Goal: Task Accomplishment & Management: Use online tool/utility

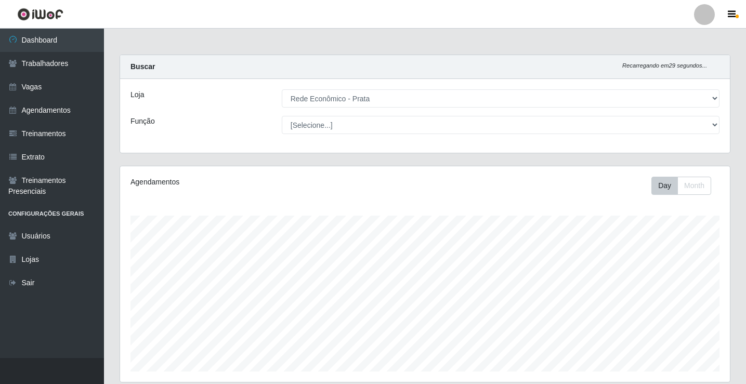
select select "192"
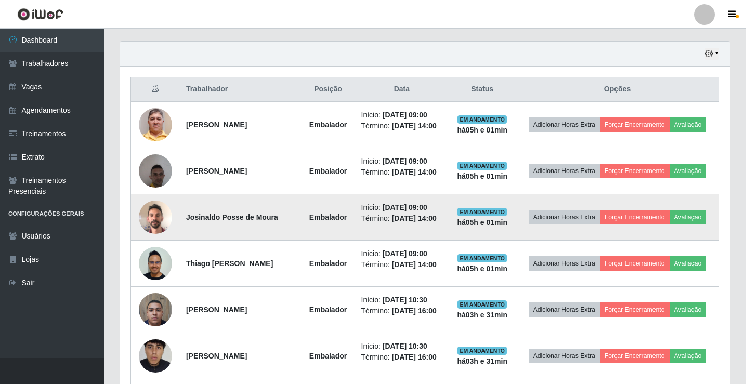
scroll to position [364, 0]
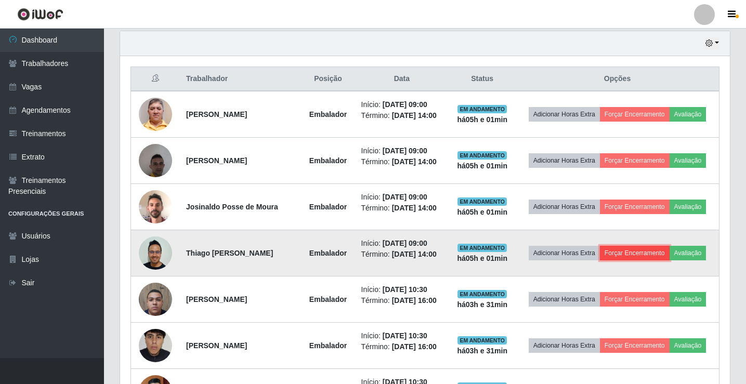
click at [659, 260] on button "Forçar Encerramento" at bounding box center [635, 253] width 70 height 15
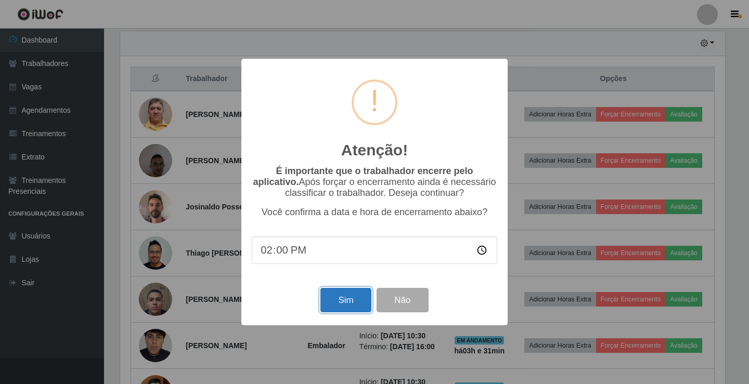
click at [348, 304] on button "Sim" at bounding box center [345, 300] width 50 height 24
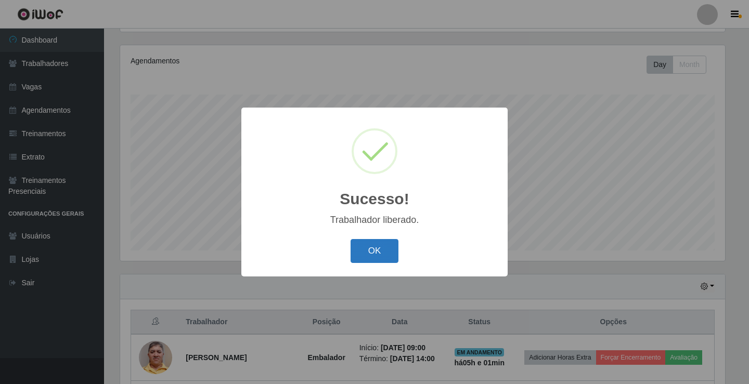
click at [381, 255] on button "OK" at bounding box center [374, 251] width 48 height 24
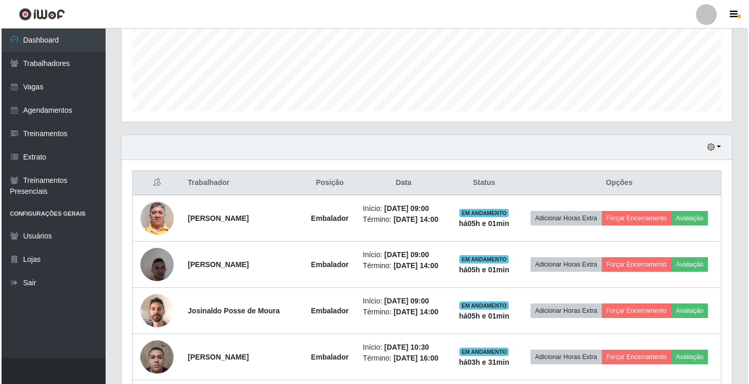
scroll to position [277, 0]
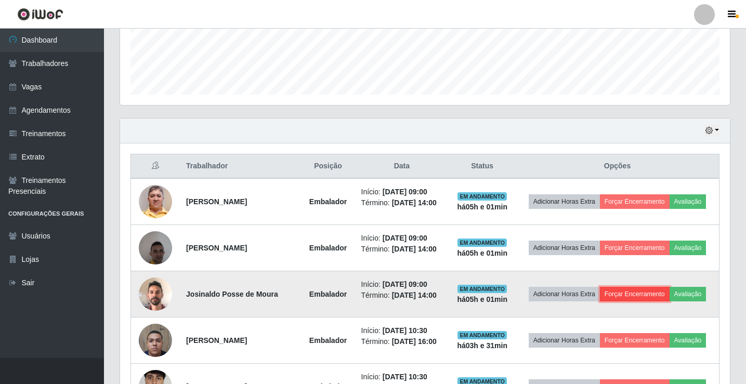
click at [666, 302] on button "Forçar Encerramento" at bounding box center [635, 294] width 70 height 15
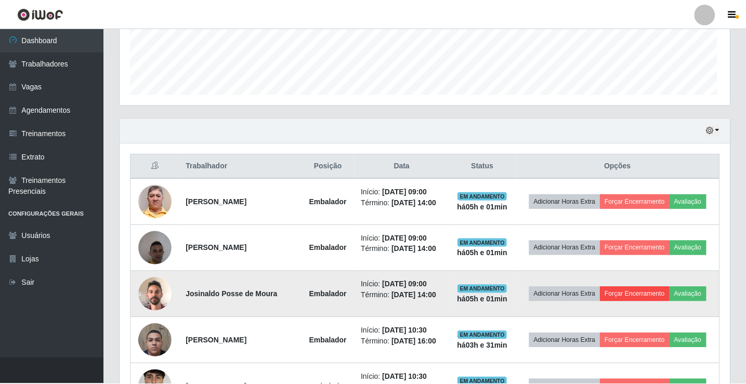
scroll to position [216, 605]
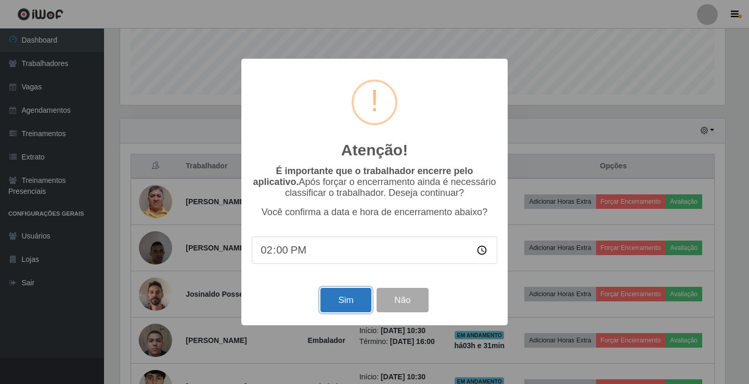
click at [335, 303] on button "Sim" at bounding box center [345, 300] width 50 height 24
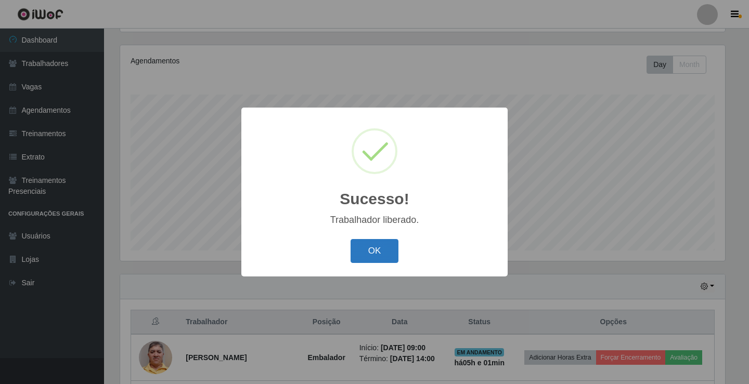
click at [375, 252] on button "OK" at bounding box center [374, 251] width 48 height 24
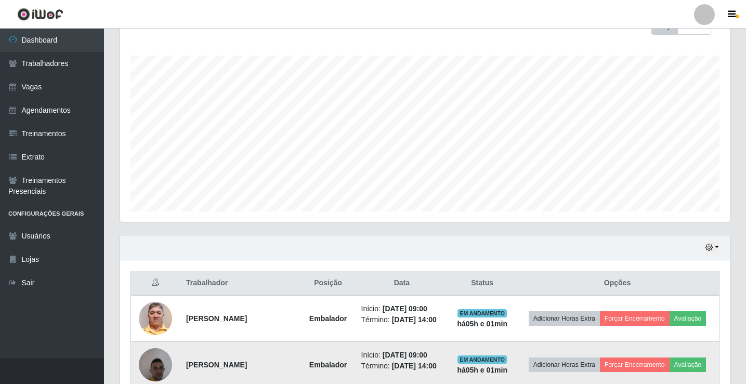
scroll to position [329, 0]
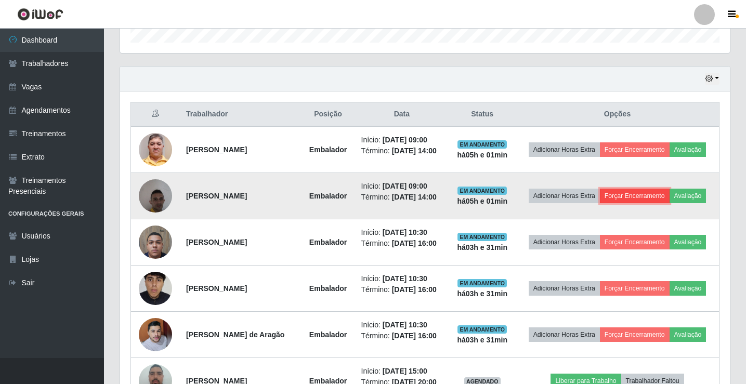
click at [651, 202] on button "Forçar Encerramento" at bounding box center [635, 196] width 70 height 15
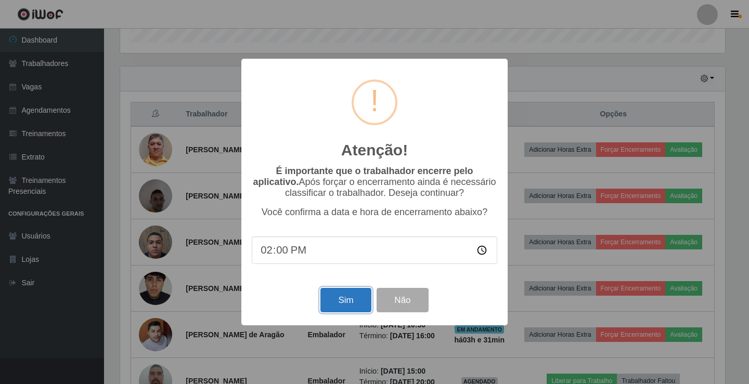
click at [357, 303] on button "Sim" at bounding box center [345, 300] width 50 height 24
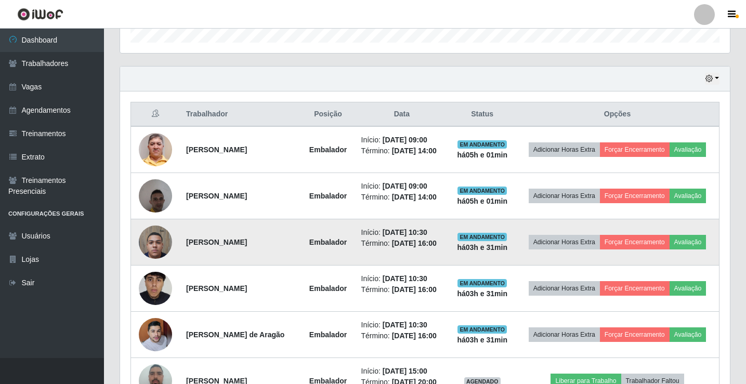
scroll to position [0, 0]
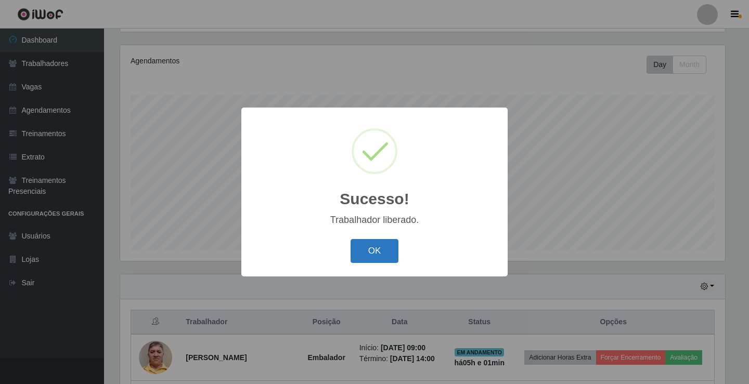
drag, startPoint x: 371, startPoint y: 247, endPoint x: 375, endPoint y: 244, distance: 5.6
click at [375, 244] on button "OK" at bounding box center [374, 251] width 48 height 24
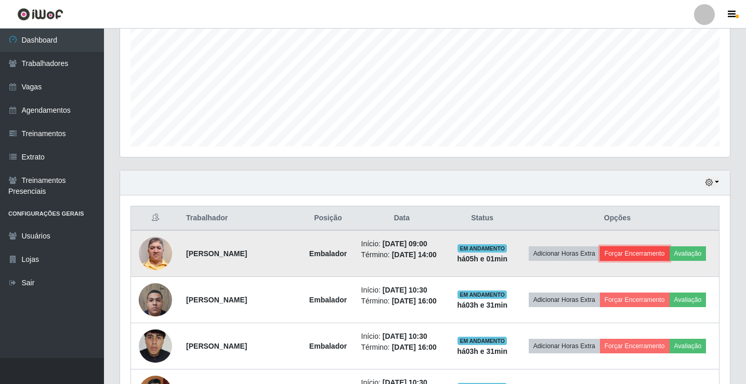
click at [670, 247] on button "Forçar Encerramento" at bounding box center [635, 253] width 70 height 15
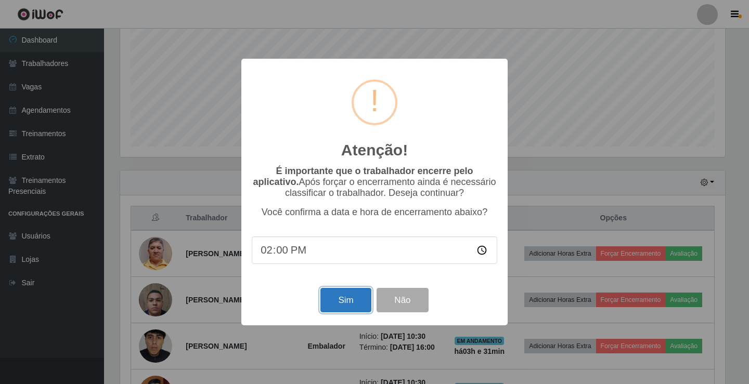
click at [338, 299] on button "Sim" at bounding box center [345, 300] width 50 height 24
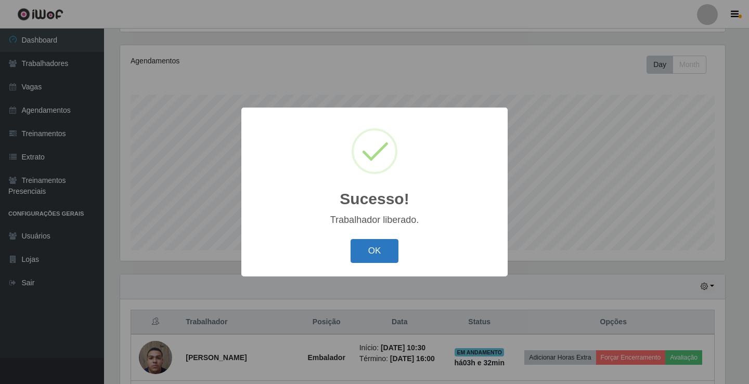
click at [373, 258] on button "OK" at bounding box center [374, 251] width 48 height 24
